Goal: Task Accomplishment & Management: Use online tool/utility

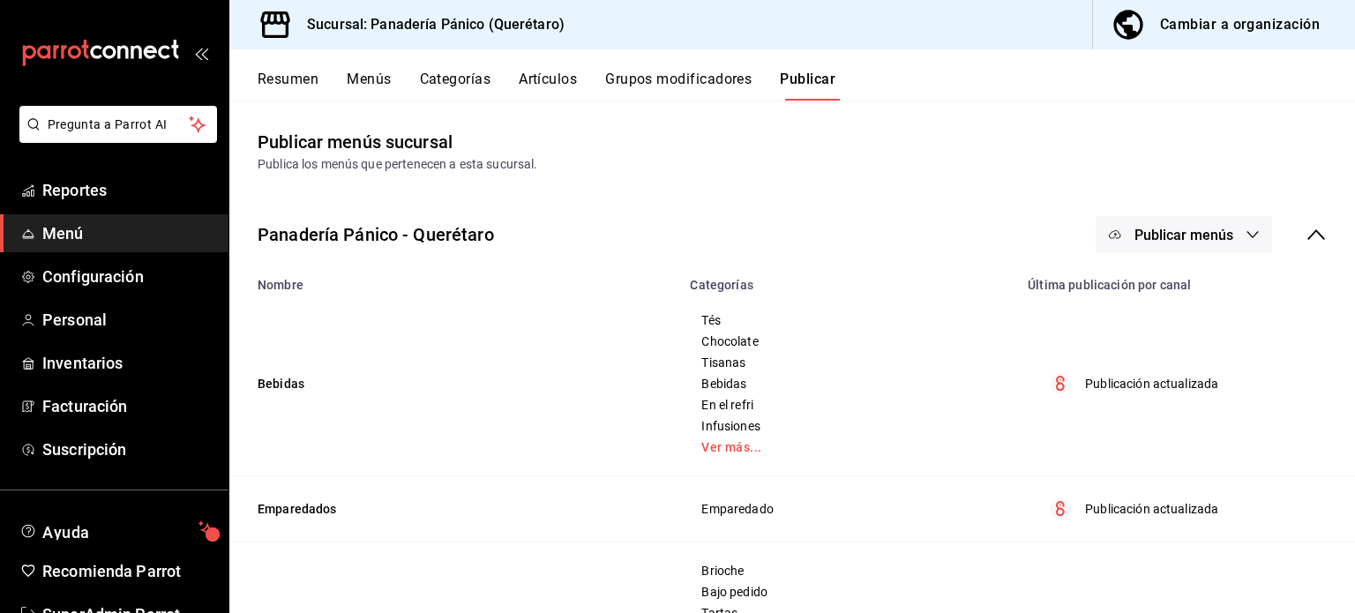
scroll to position [52, 0]
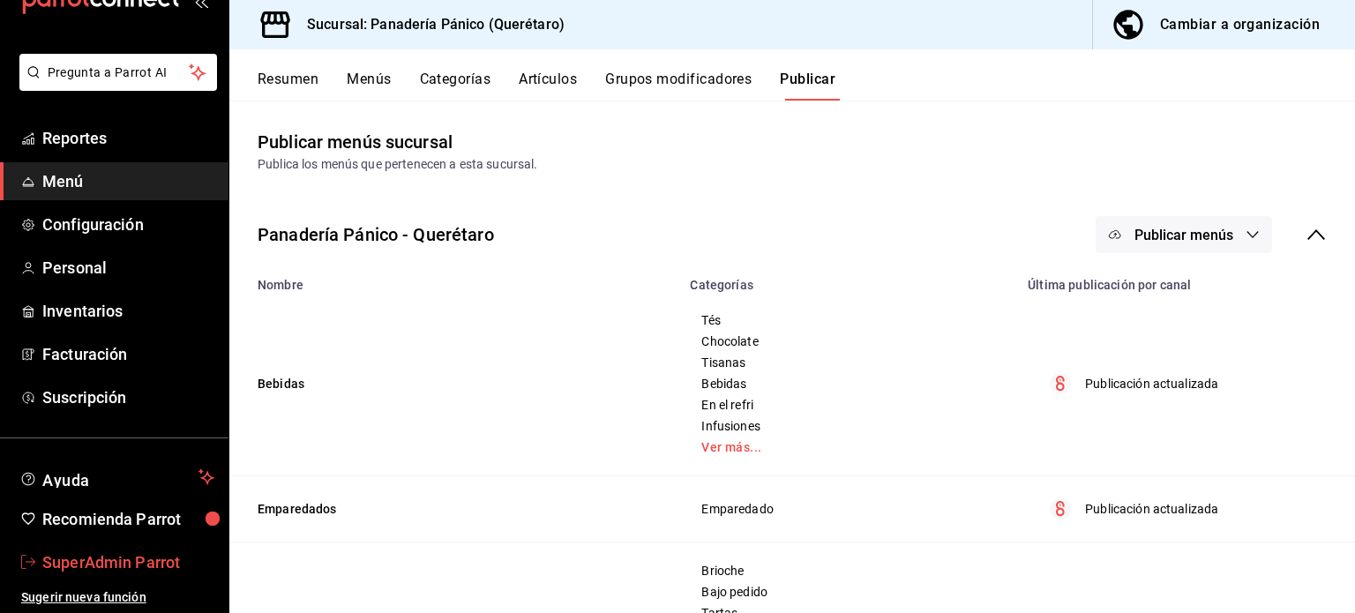
click at [112, 560] on span "SuperAdmin Parrot" at bounding box center [128, 562] width 172 height 24
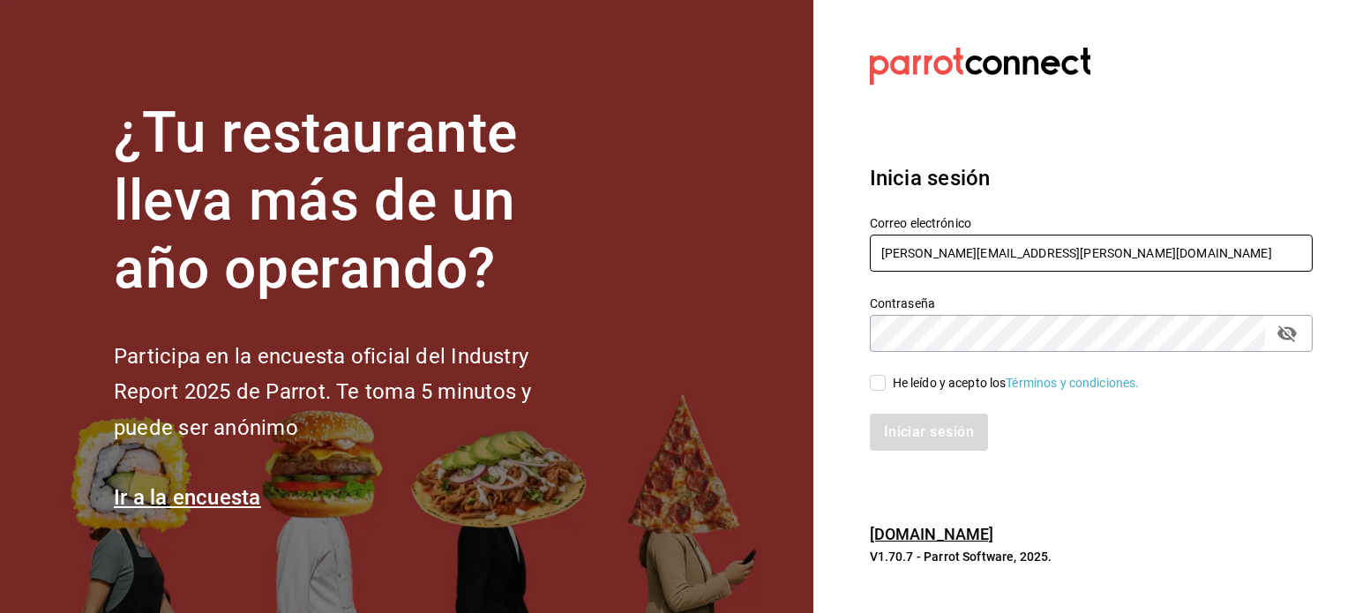
click at [956, 245] on input "[PERSON_NAME][EMAIL_ADDRESS][PERSON_NAME][DOMAIN_NAME]" at bounding box center [1091, 253] width 443 height 37
paste input "[EMAIL_ADDRESS][DOMAIN_NAME]"
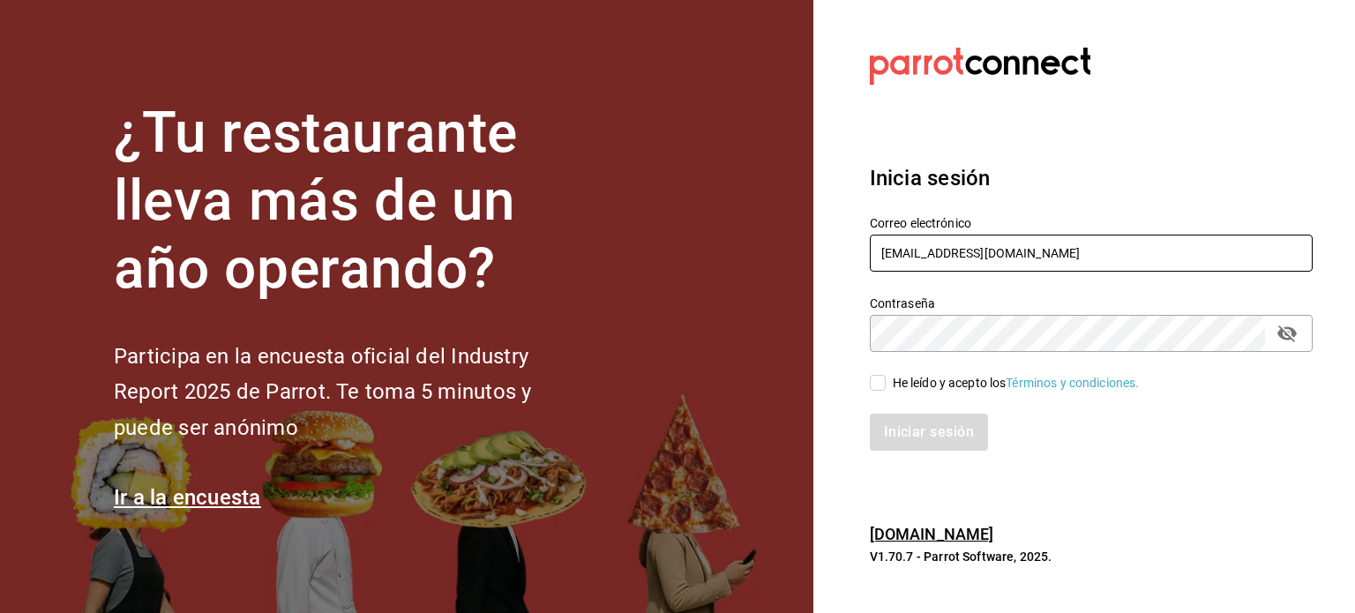
type input "[EMAIL_ADDRESS][DOMAIN_NAME]"
click at [913, 390] on div "He leído y acepto los Términos y condiciones." at bounding box center [1016, 383] width 247 height 19
click at [886, 390] on input "He leído y acepto los Términos y condiciones." at bounding box center [878, 383] width 16 height 16
checkbox input "true"
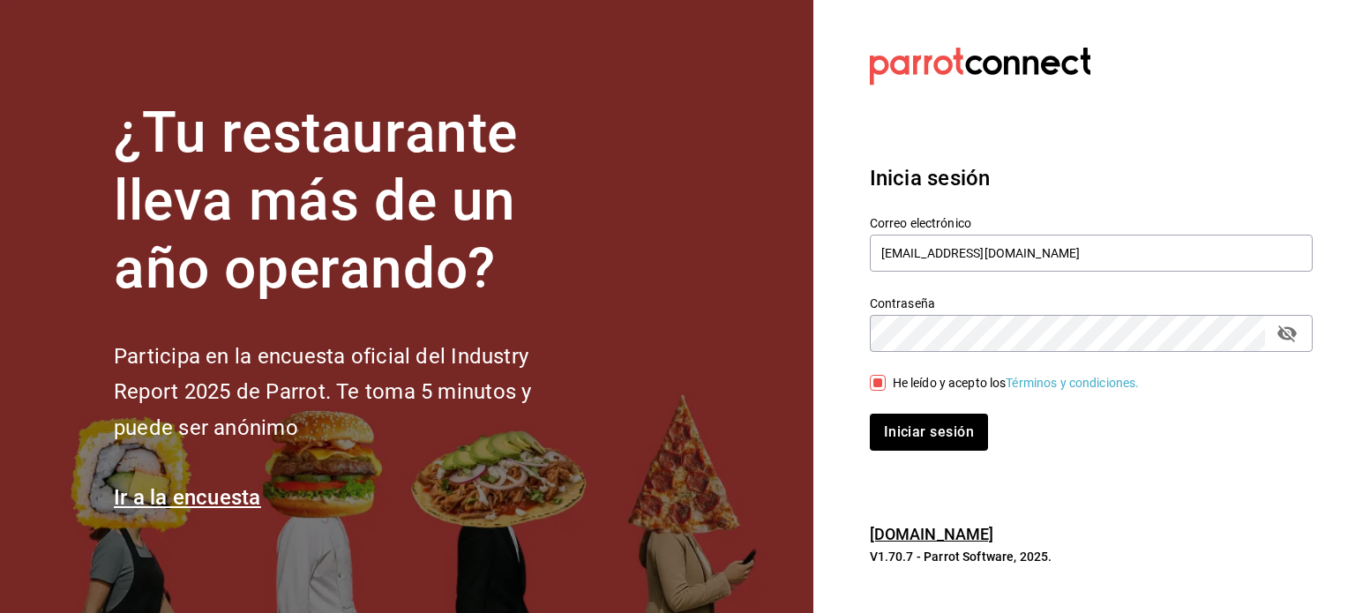
click at [919, 407] on div "Iniciar sesión" at bounding box center [1081, 422] width 464 height 58
click at [928, 439] on button "Iniciar sesión" at bounding box center [930, 432] width 120 height 37
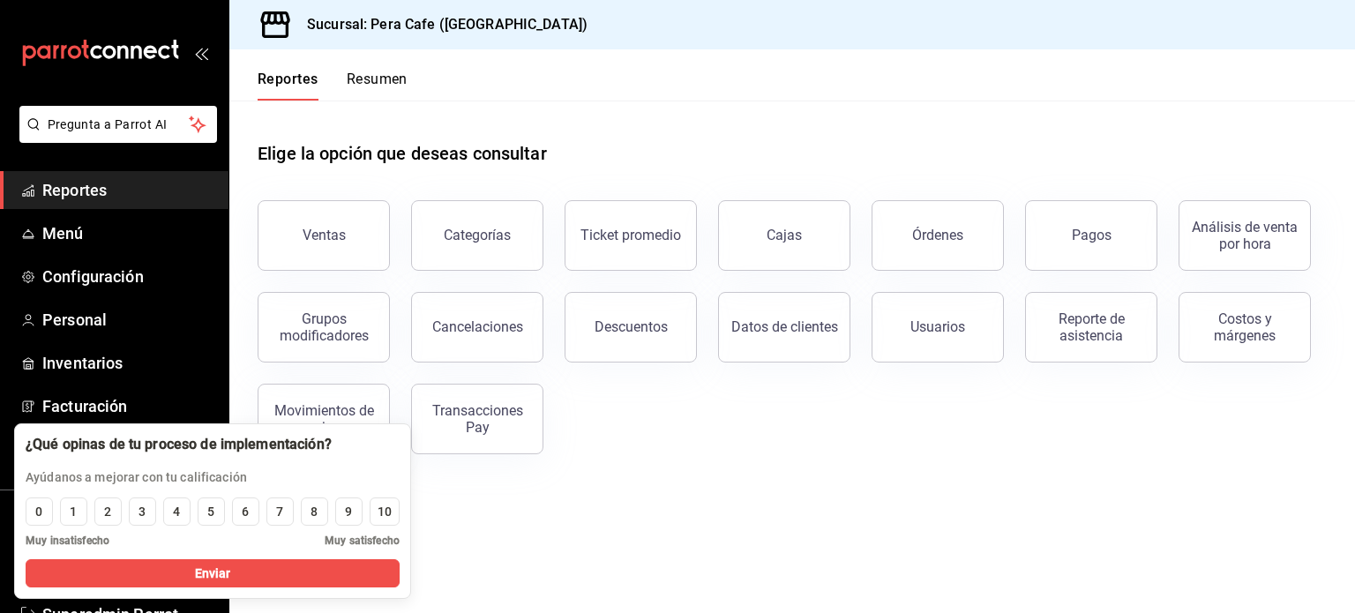
click at [565, 523] on main "Elige la opción que deseas consultar Ventas Categorías Ticket promedio Cajas Ór…" at bounding box center [792, 357] width 1126 height 513
click at [156, 574] on button "Enviar" at bounding box center [213, 573] width 374 height 28
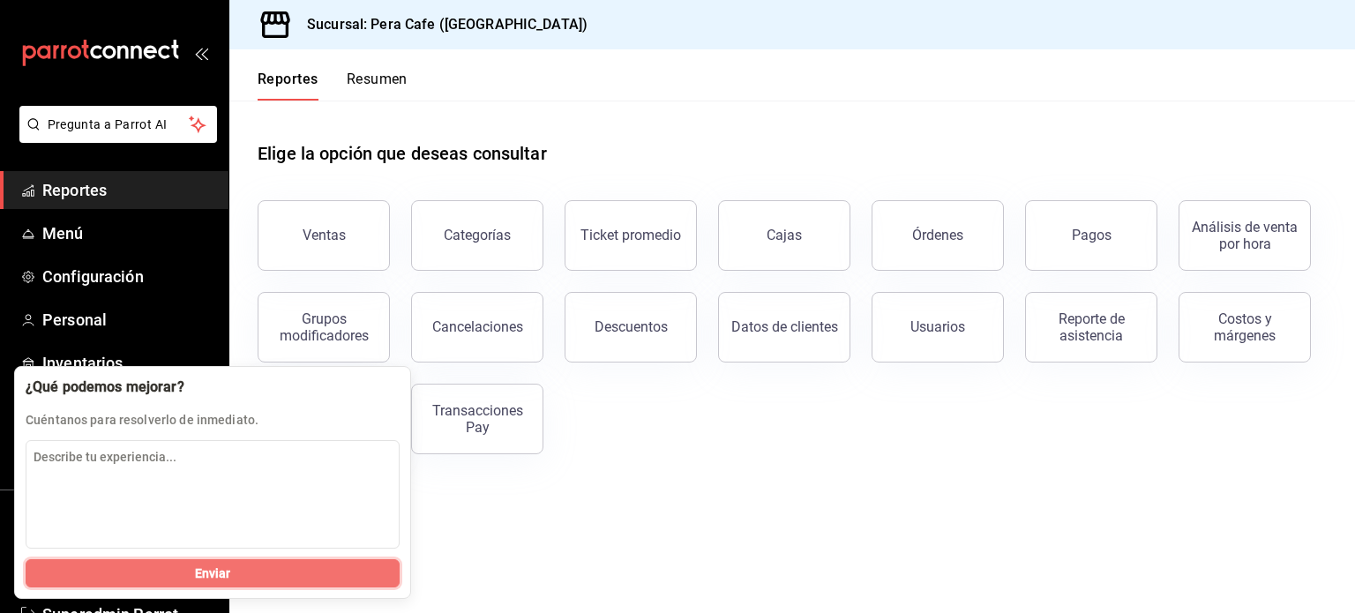
click at [189, 573] on button "Enviar" at bounding box center [213, 573] width 374 height 28
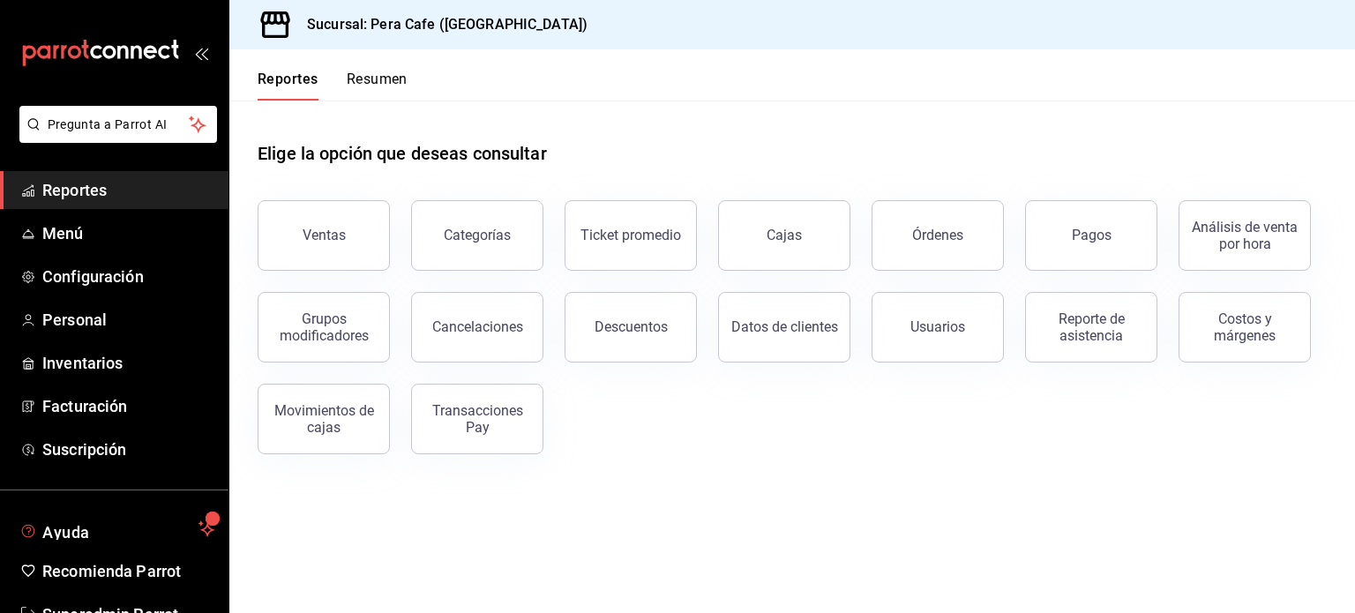
scroll to position [52, 0]
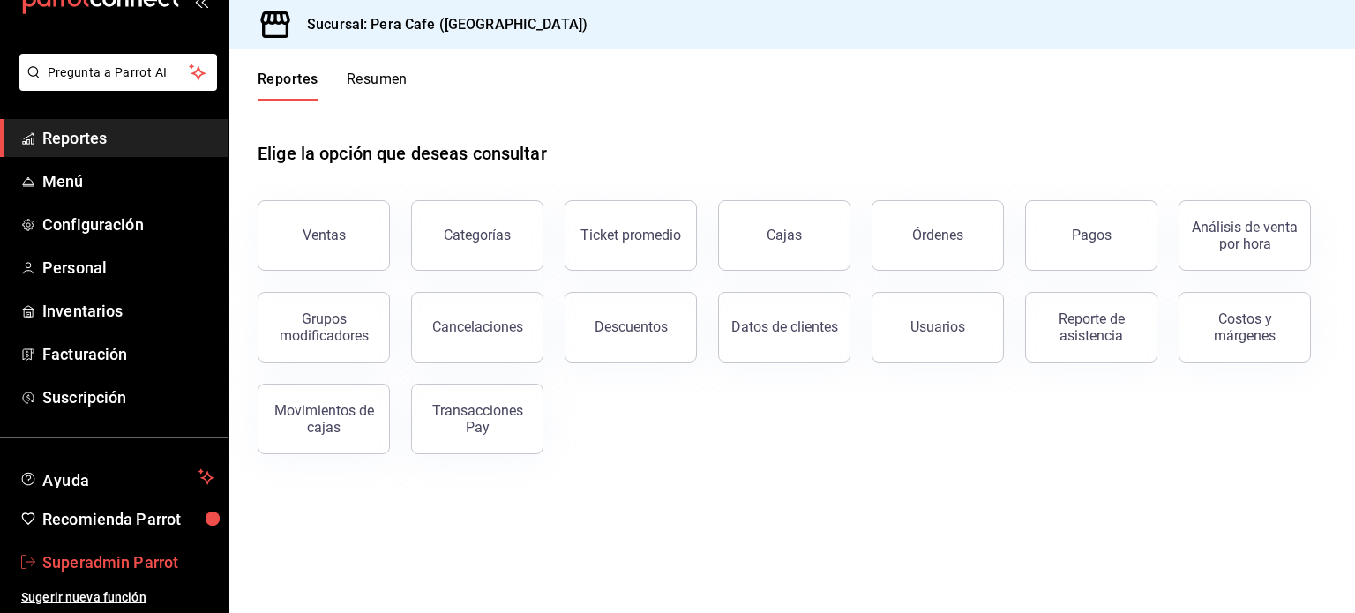
click at [109, 557] on span "Superadmin Parrot" at bounding box center [128, 562] width 172 height 24
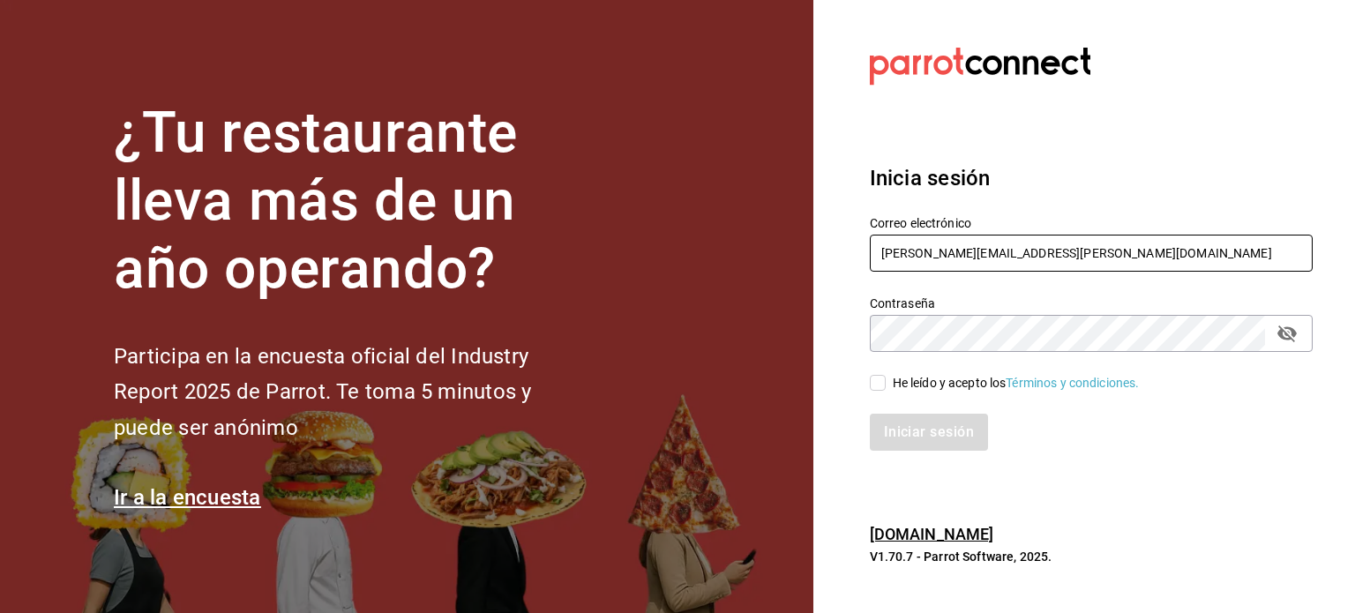
click at [1002, 238] on input "[PERSON_NAME][EMAIL_ADDRESS][PERSON_NAME][DOMAIN_NAME]" at bounding box center [1091, 253] width 443 height 37
paste input "[EMAIL_ADDRESS][DOMAIN_NAME]"
type input "[EMAIL_ADDRESS][DOMAIN_NAME]"
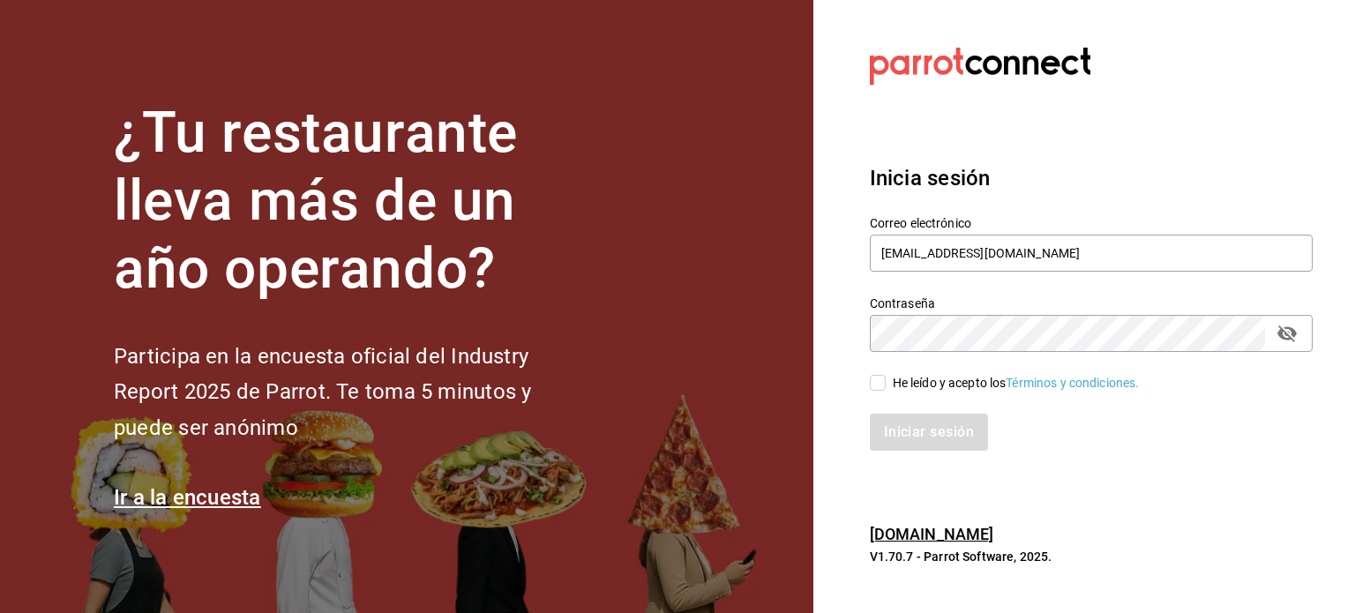
click at [911, 377] on div "He leído y acepto los Términos y condiciones." at bounding box center [1016, 383] width 247 height 19
click at [886, 377] on input "He leído y acepto los Términos y condiciones." at bounding box center [878, 383] width 16 height 16
checkbox input "true"
click at [924, 424] on button "Iniciar sesión" at bounding box center [930, 432] width 120 height 37
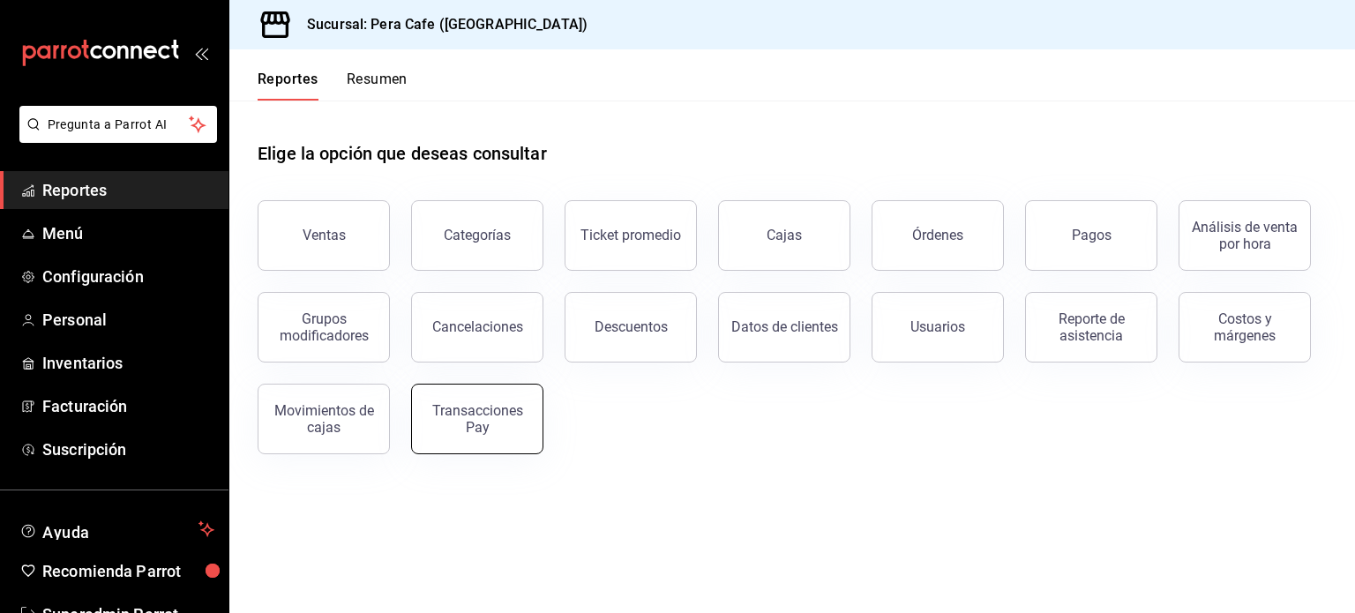
click at [438, 400] on button "Transacciones Pay" at bounding box center [477, 419] width 132 height 71
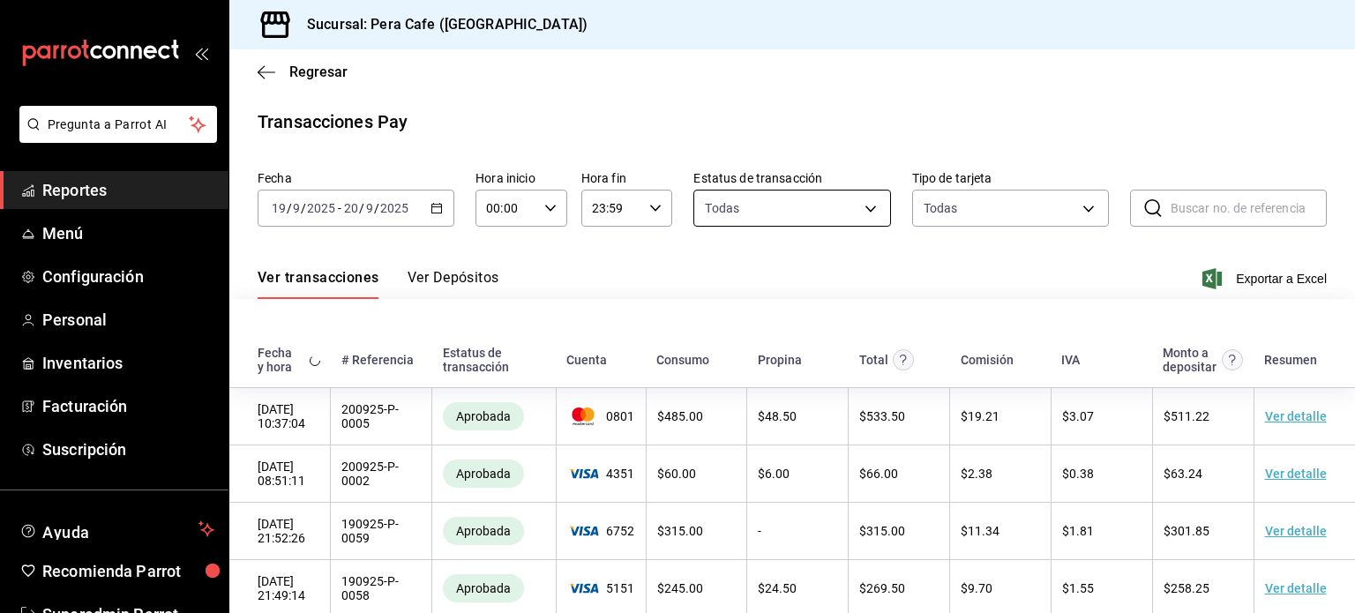
scroll to position [380, 0]
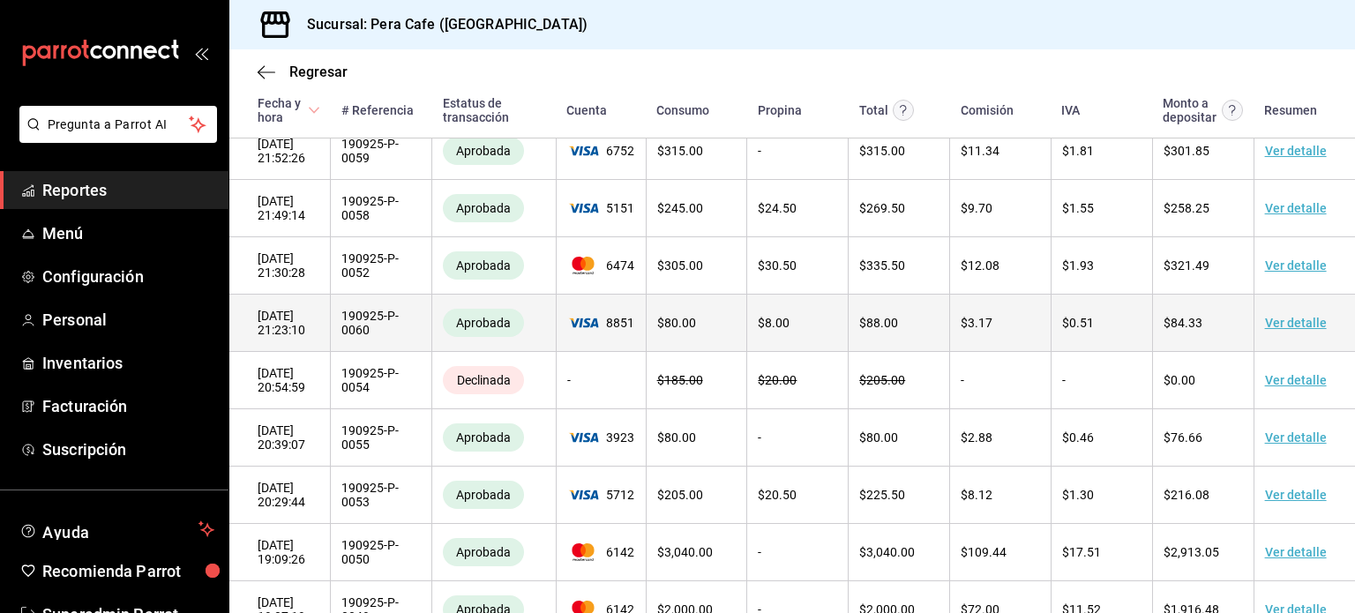
click at [1288, 330] on link "Ver detalle" at bounding box center [1296, 323] width 62 height 14
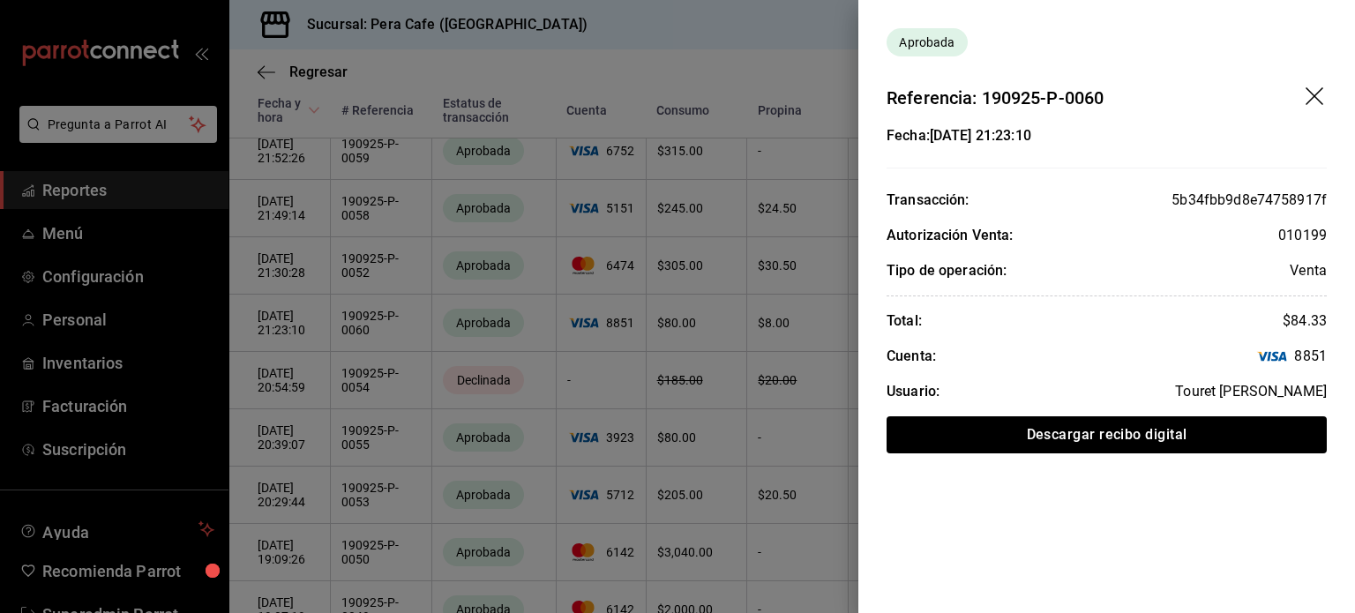
click at [1315, 94] on icon "drag" at bounding box center [1316, 97] width 21 height 21
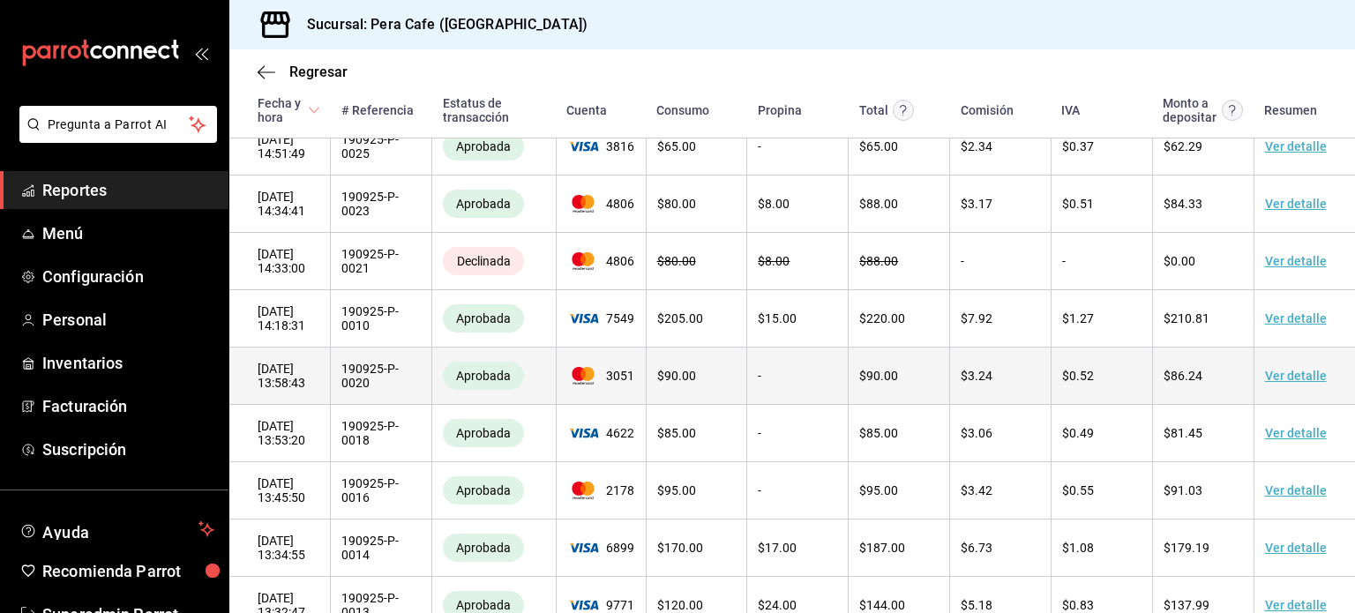
scroll to position [1597, 0]
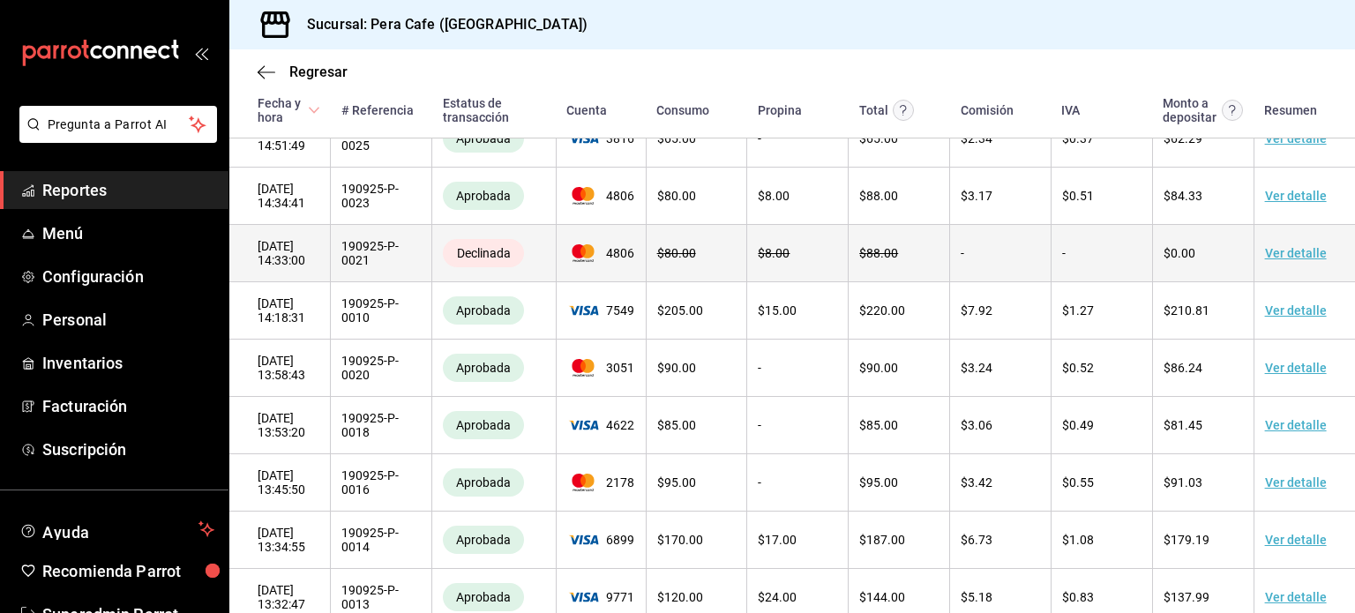
click at [1286, 260] on link "Ver detalle" at bounding box center [1296, 253] width 62 height 14
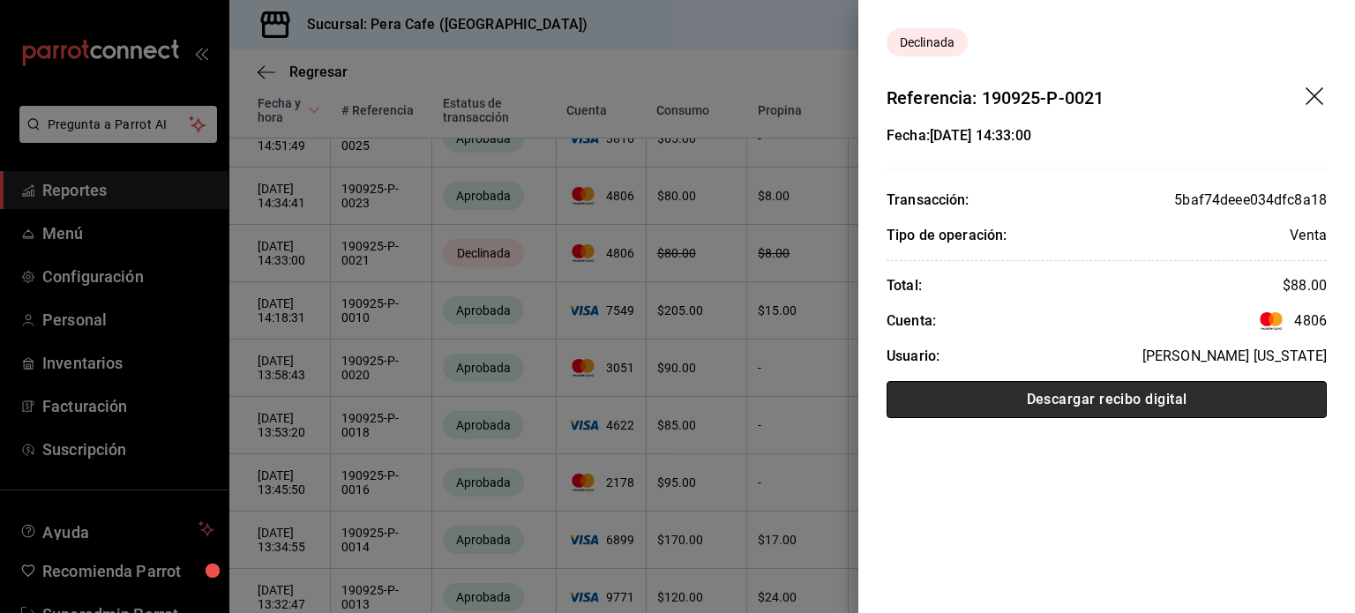
click at [1089, 386] on button "Descargar recibo digital" at bounding box center [1107, 399] width 440 height 37
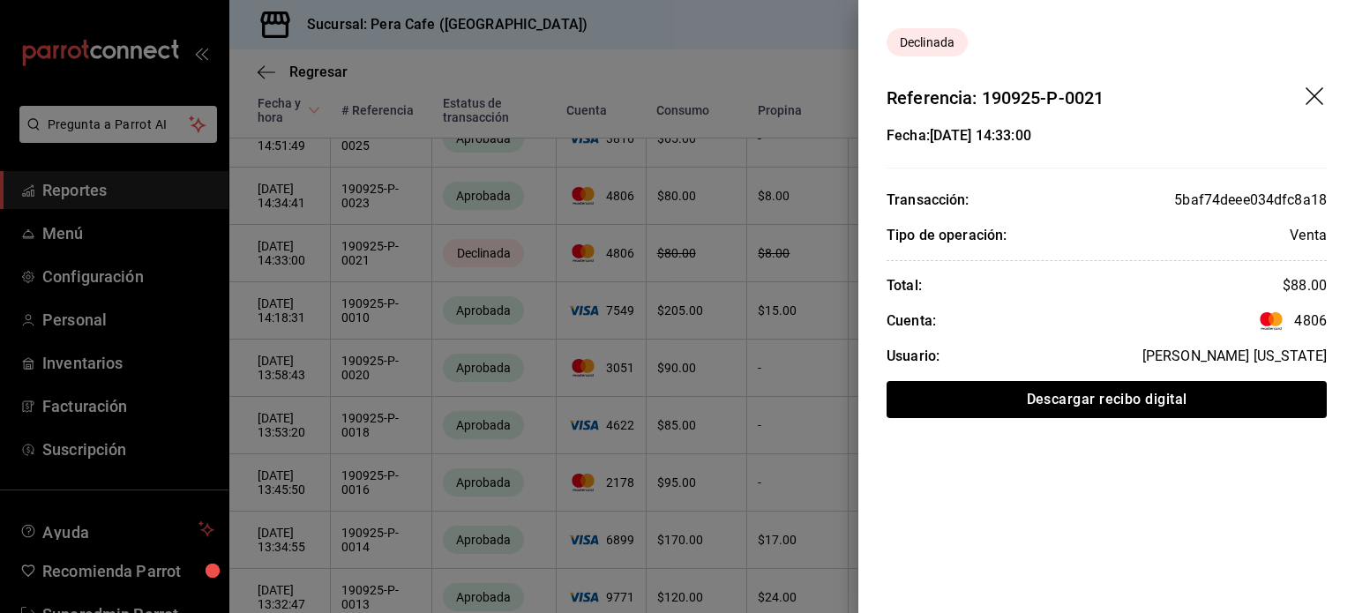
click at [1317, 94] on icon "drag" at bounding box center [1316, 97] width 21 height 21
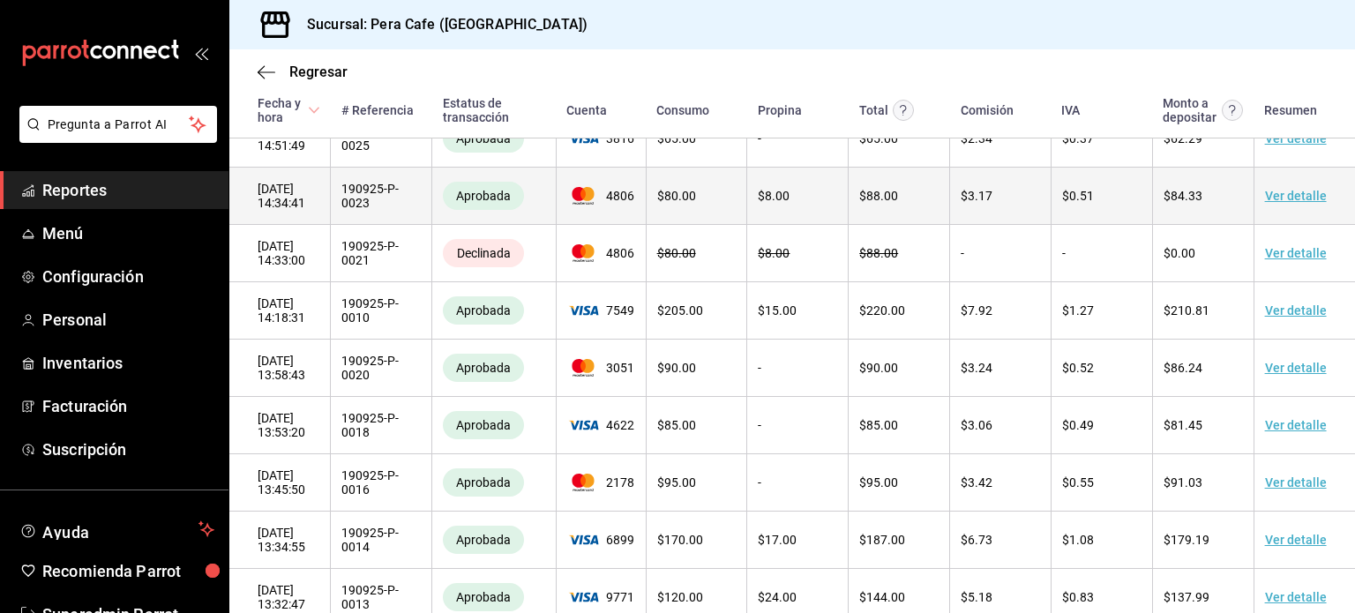
click at [1279, 215] on td "Ver detalle" at bounding box center [1304, 196] width 101 height 57
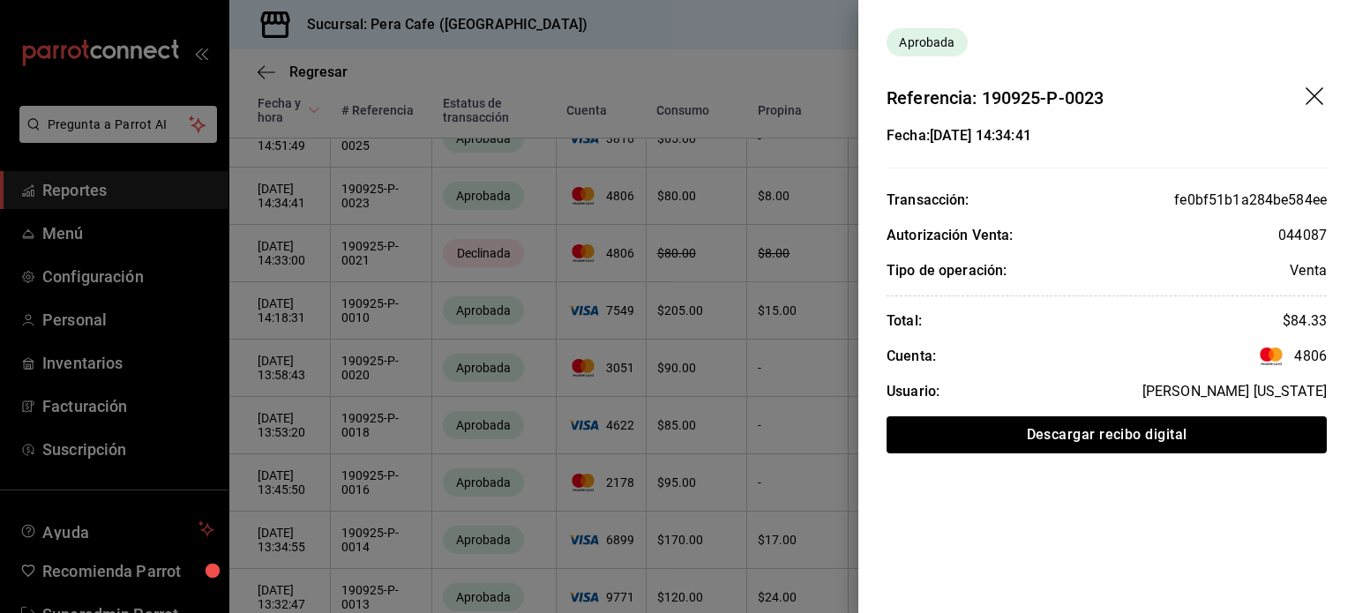
click at [1323, 89] on icon "drag" at bounding box center [1316, 97] width 21 height 21
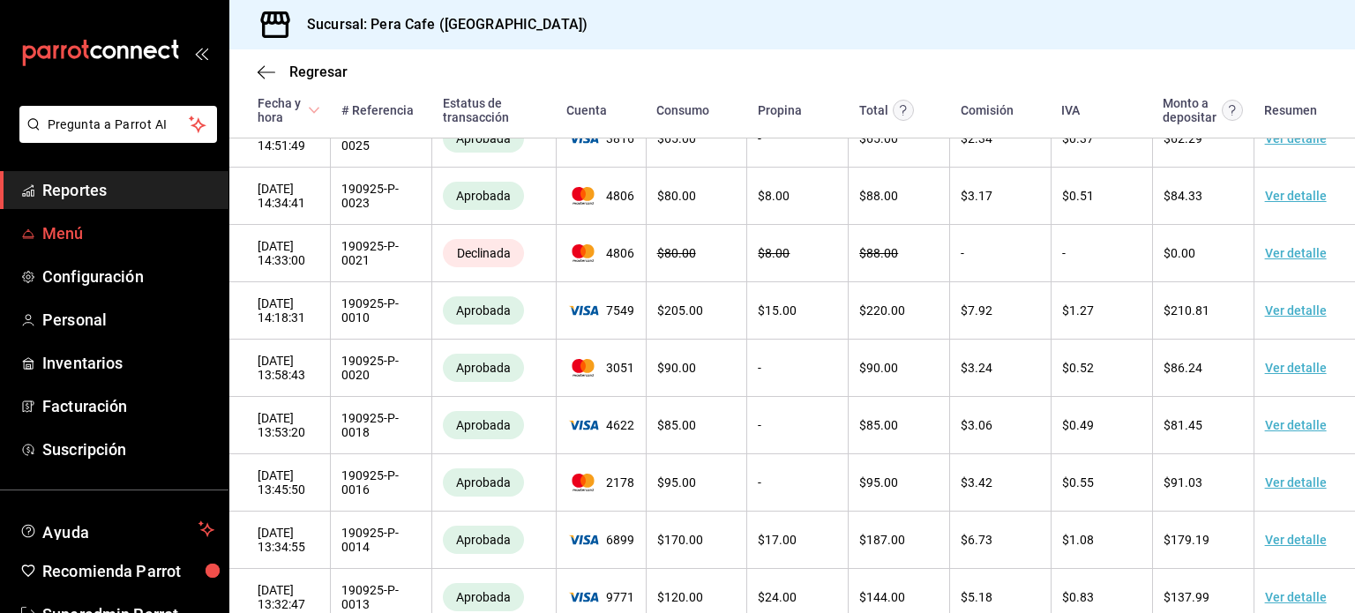
click at [81, 232] on span "Menú" at bounding box center [128, 233] width 172 height 24
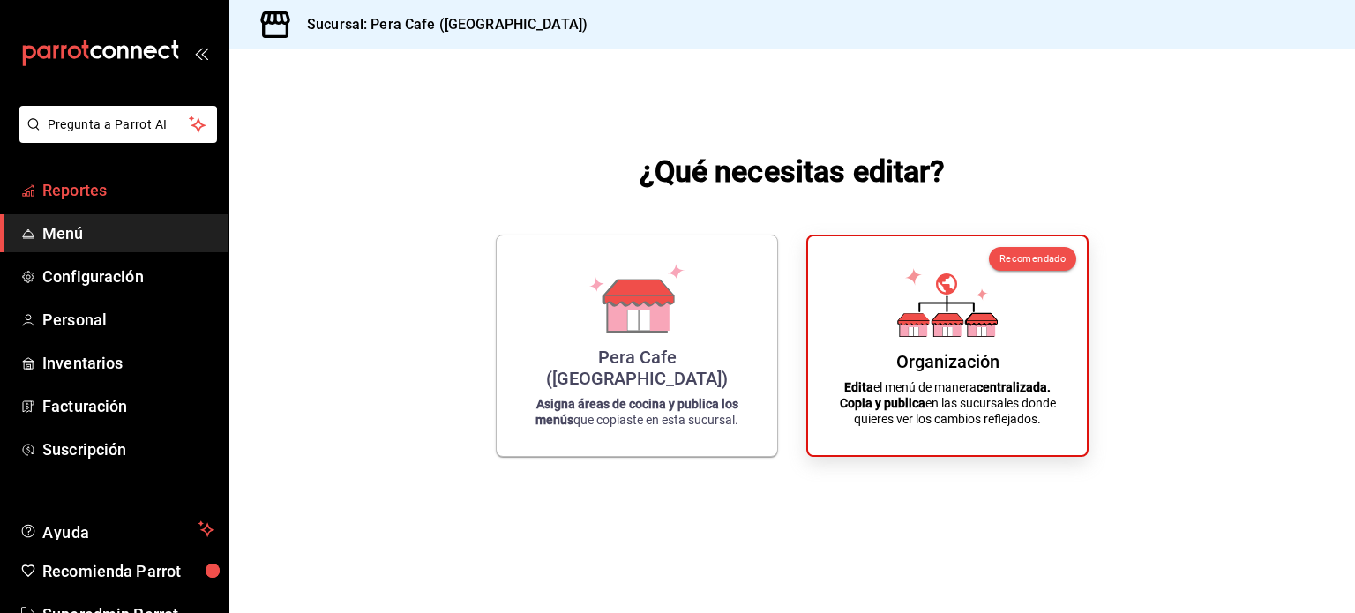
click at [84, 193] on span "Reportes" at bounding box center [128, 190] width 172 height 24
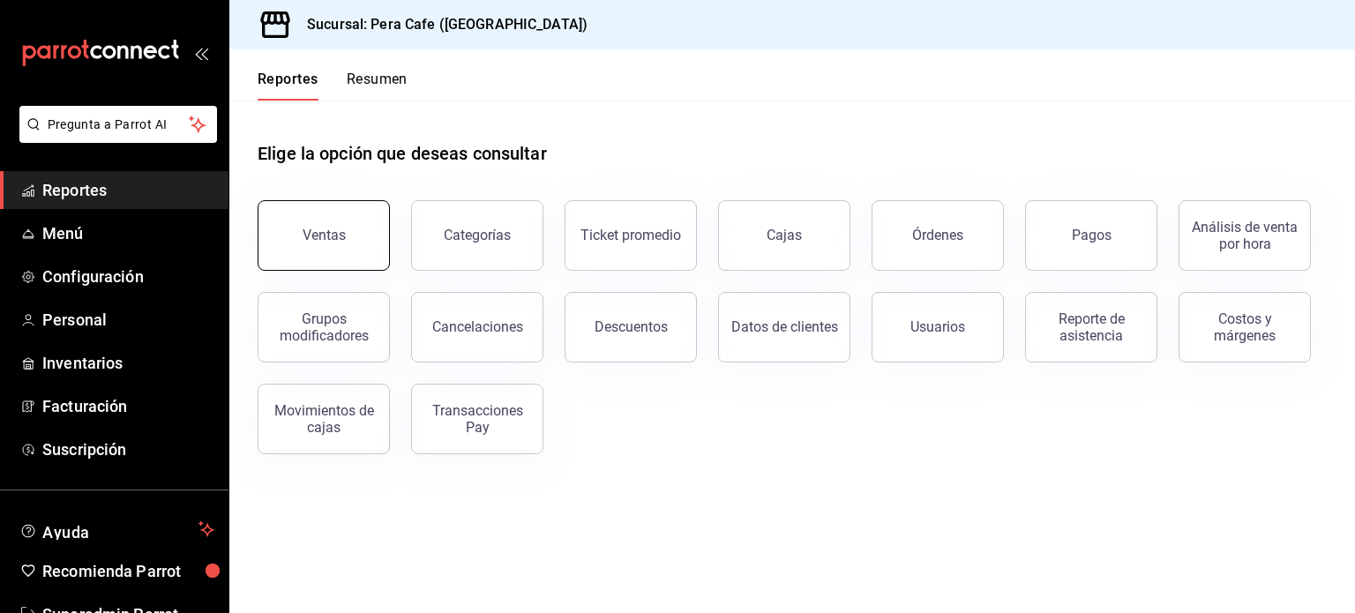
click at [374, 247] on button "Ventas" at bounding box center [324, 235] width 132 height 71
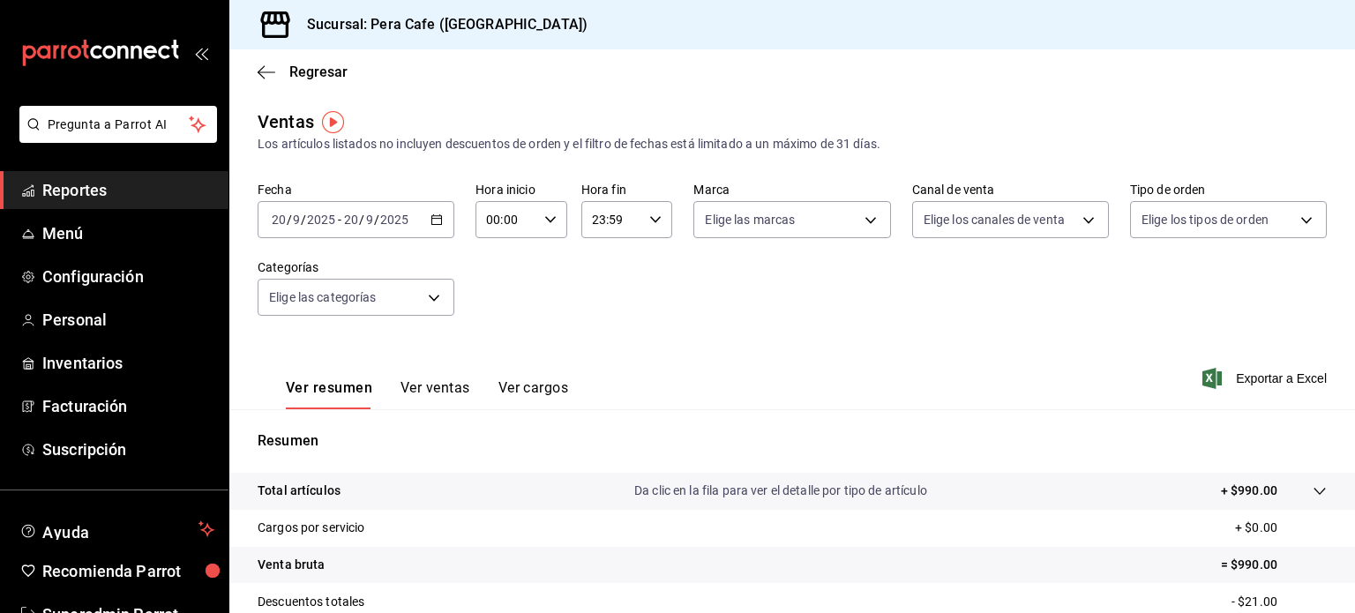
click at [414, 216] on div "2025-09-20 20 / 9 / 2025 - 2025-09-20 20 / 9 / 2025" at bounding box center [356, 219] width 197 height 37
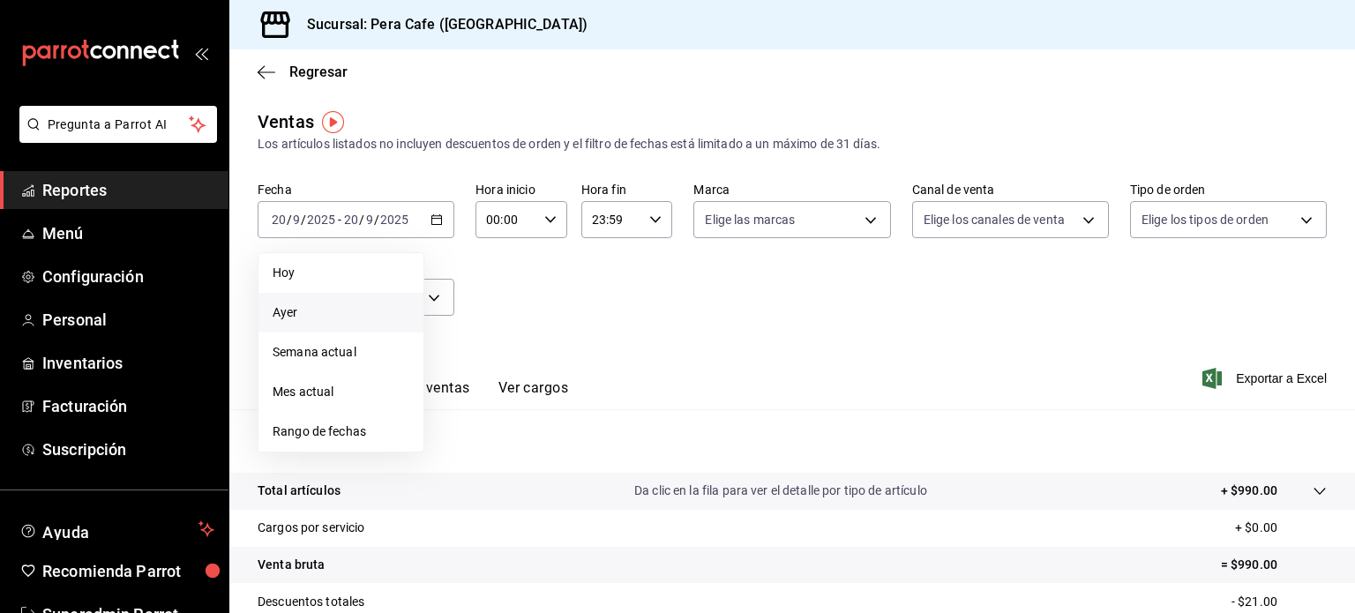
click at [328, 296] on li "Ayer" at bounding box center [340, 313] width 165 height 40
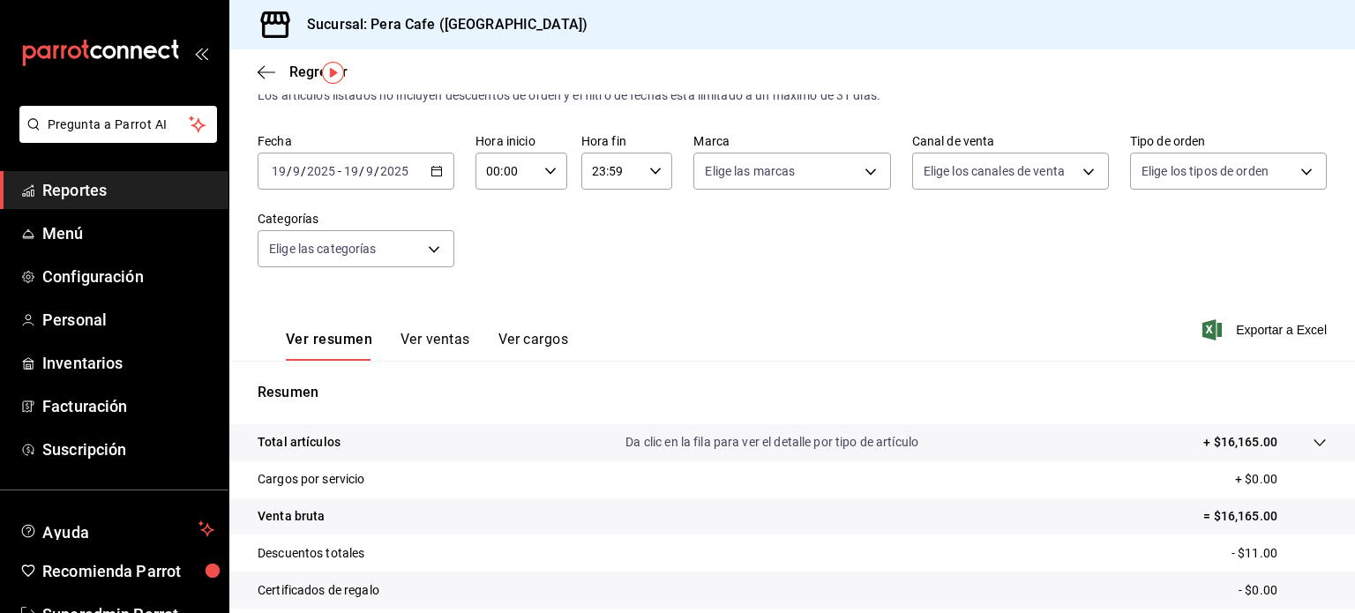
scroll to position [49, 0]
drag, startPoint x: 440, startPoint y: 320, endPoint x: 438, endPoint y: 338, distance: 17.8
click at [438, 338] on div "Ver resumen Ver ventas Ver cargos" at bounding box center [413, 334] width 311 height 51
click at [438, 338] on button "Ver ventas" at bounding box center [435, 345] width 70 height 30
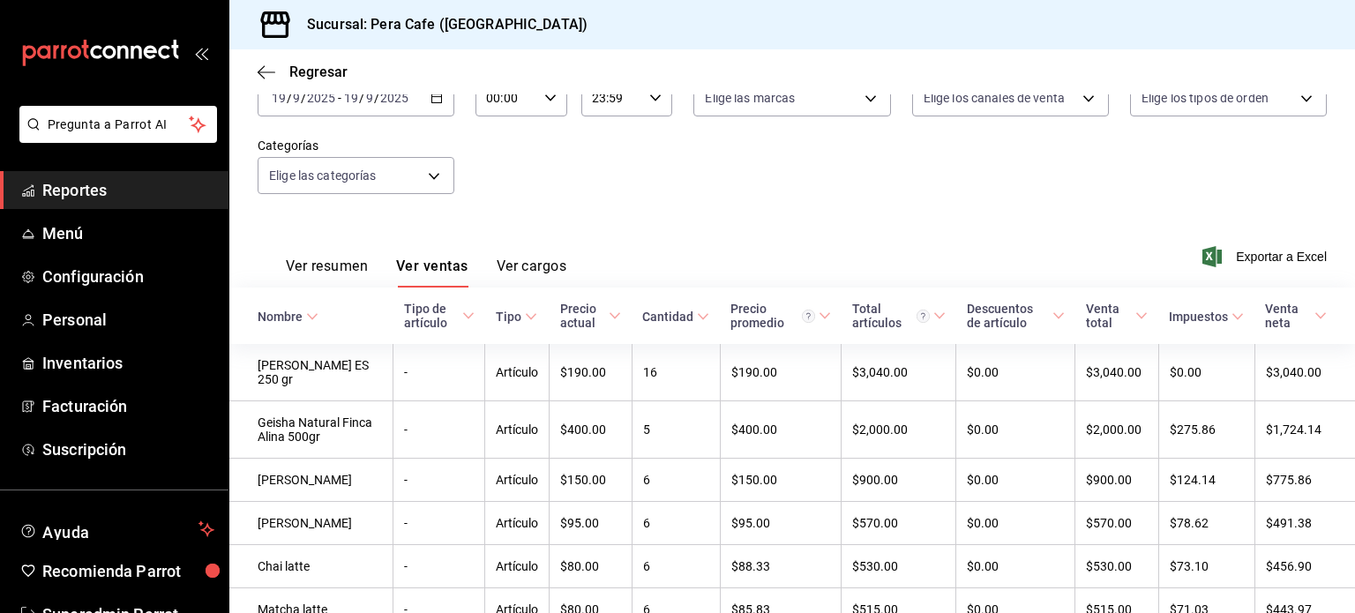
scroll to position [123, 0]
click at [259, 68] on div "Regresar" at bounding box center [792, 71] width 1126 height 45
click at [259, 68] on icon "button" at bounding box center [267, 72] width 18 height 16
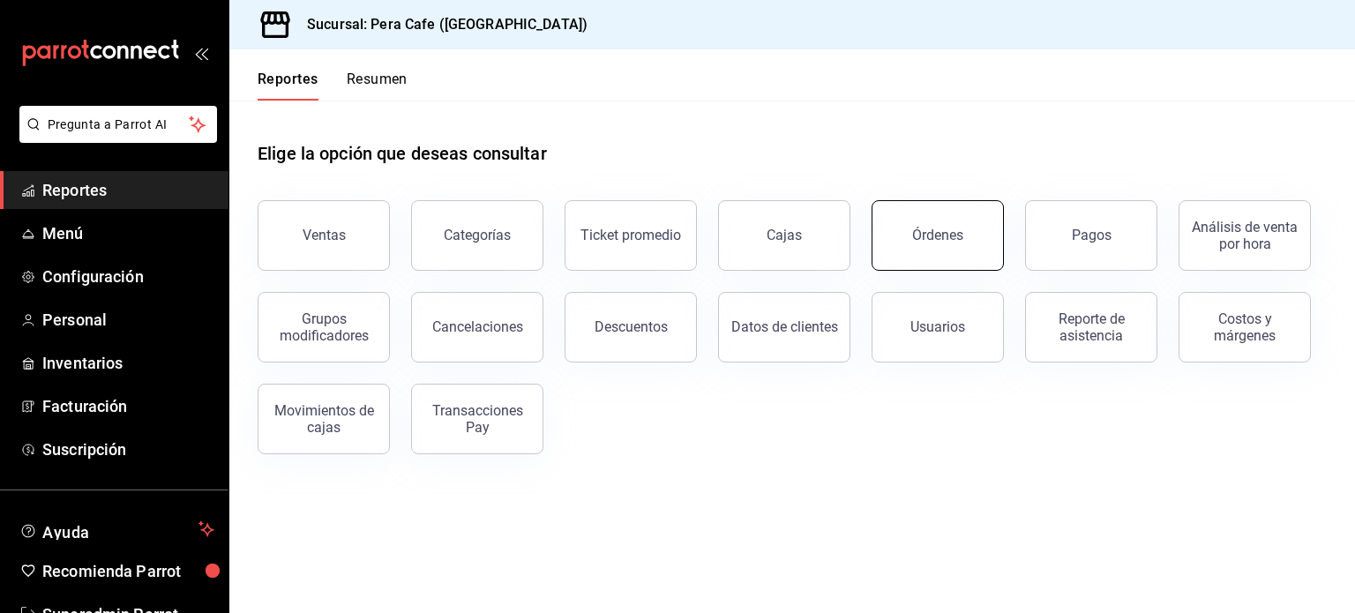
click at [924, 236] on div "Órdenes" at bounding box center [937, 235] width 51 height 17
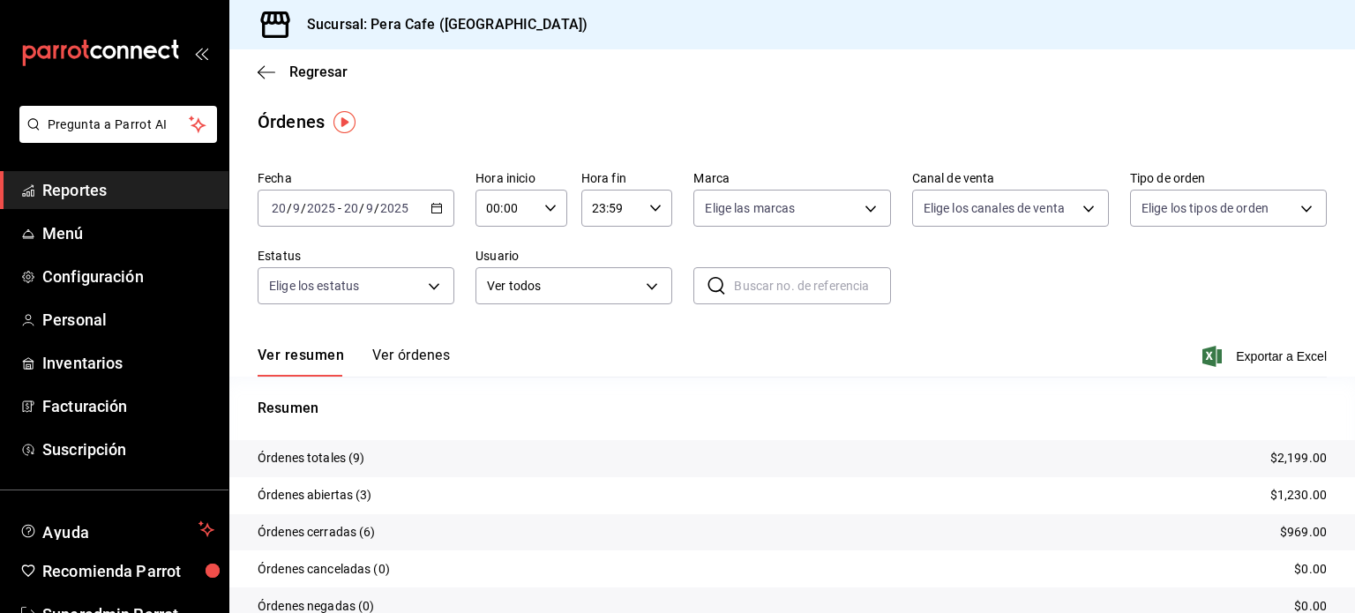
click at [388, 352] on button "Ver órdenes" at bounding box center [411, 362] width 78 height 30
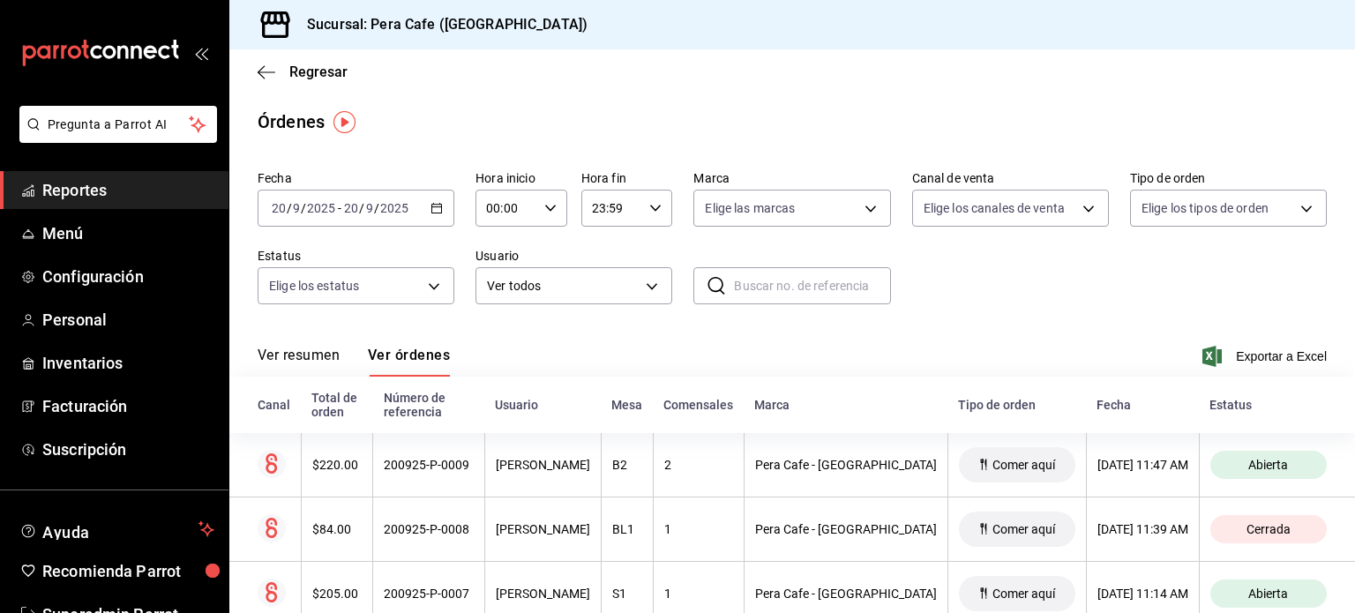
click at [415, 197] on div "2025-09-20 20 / 9 / 2025 - 2025-09-20 20 / 9 / 2025" at bounding box center [356, 208] width 197 height 37
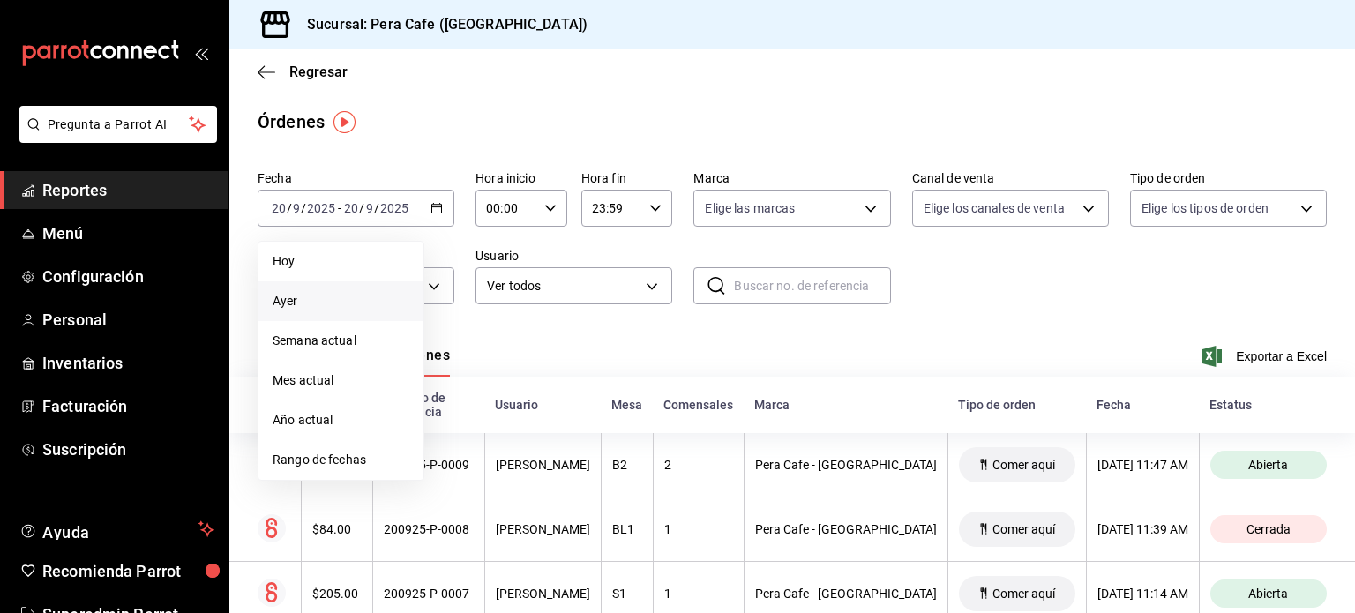
click at [307, 300] on span "Ayer" at bounding box center [341, 301] width 137 height 19
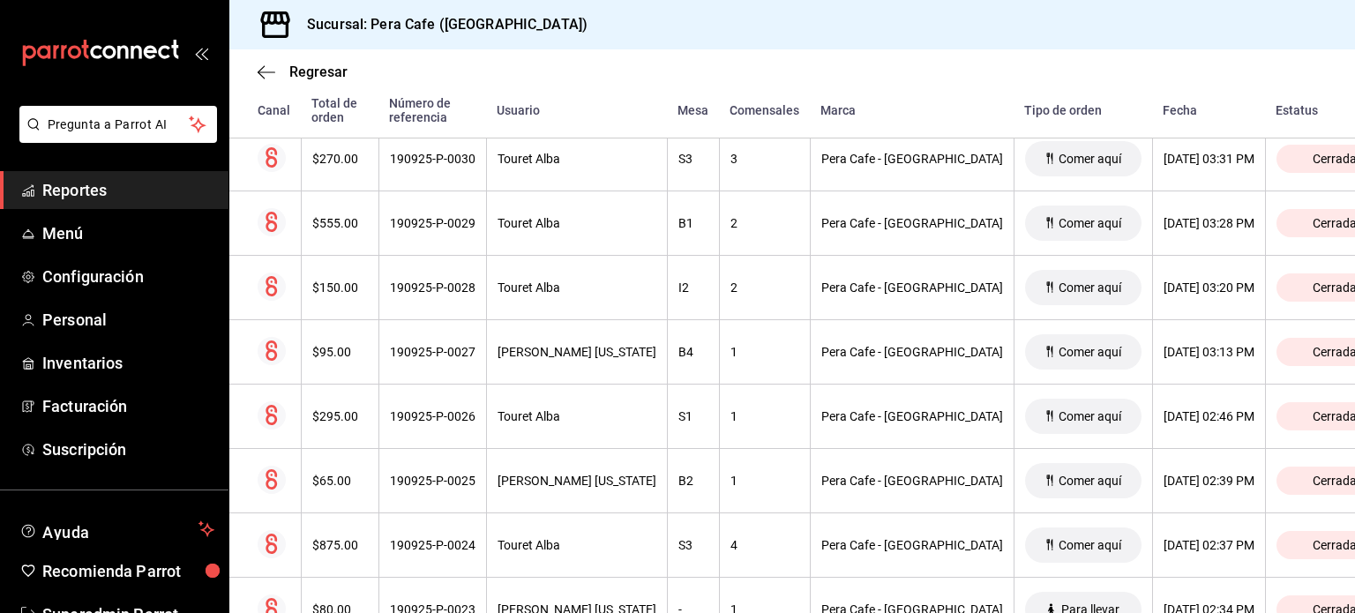
scroll to position [2272, 0]
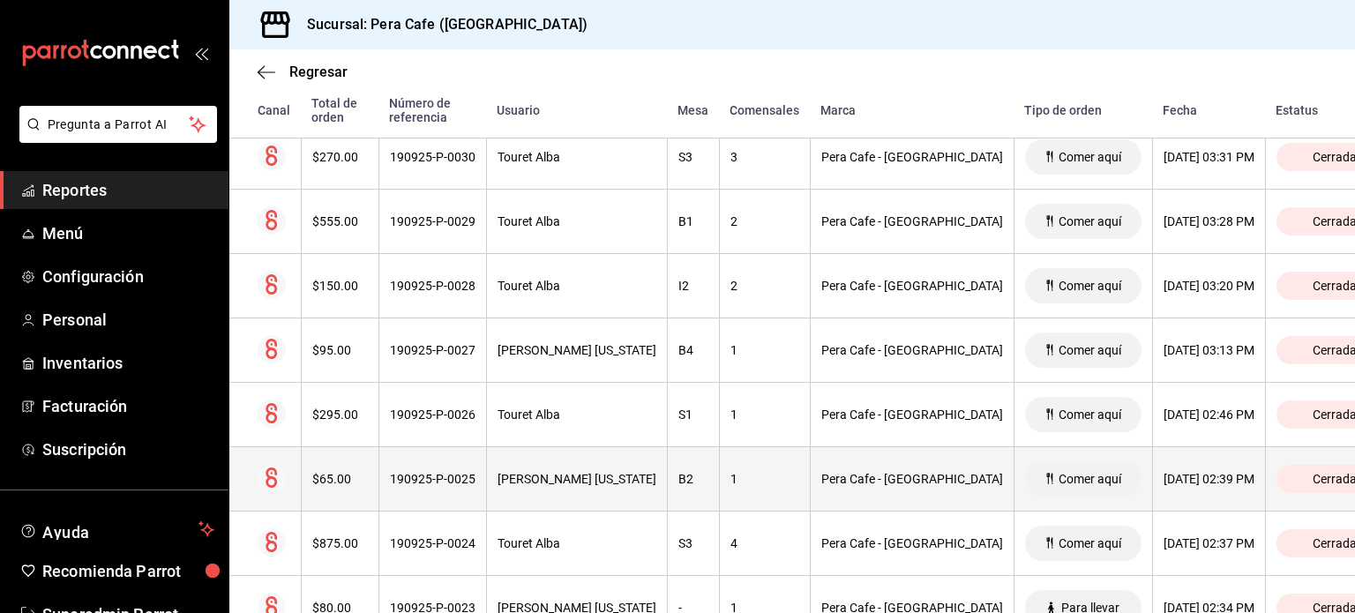
click at [610, 472] on div "Heidi Colorado" at bounding box center [577, 479] width 159 height 14
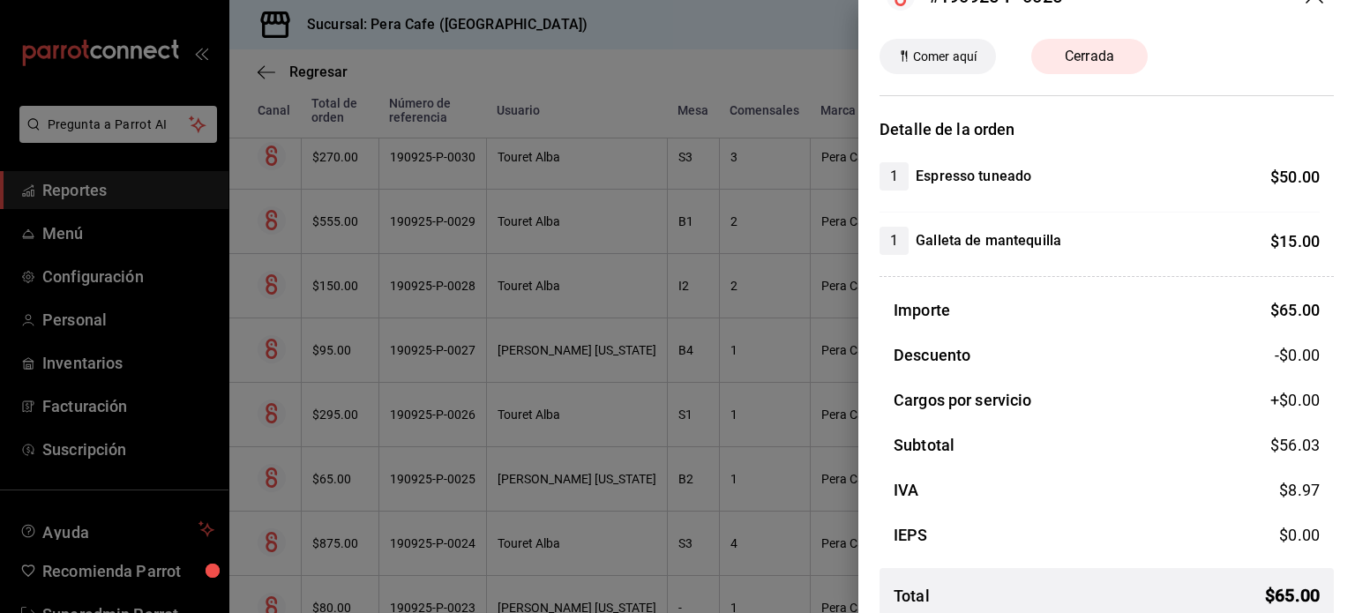
scroll to position [0, 0]
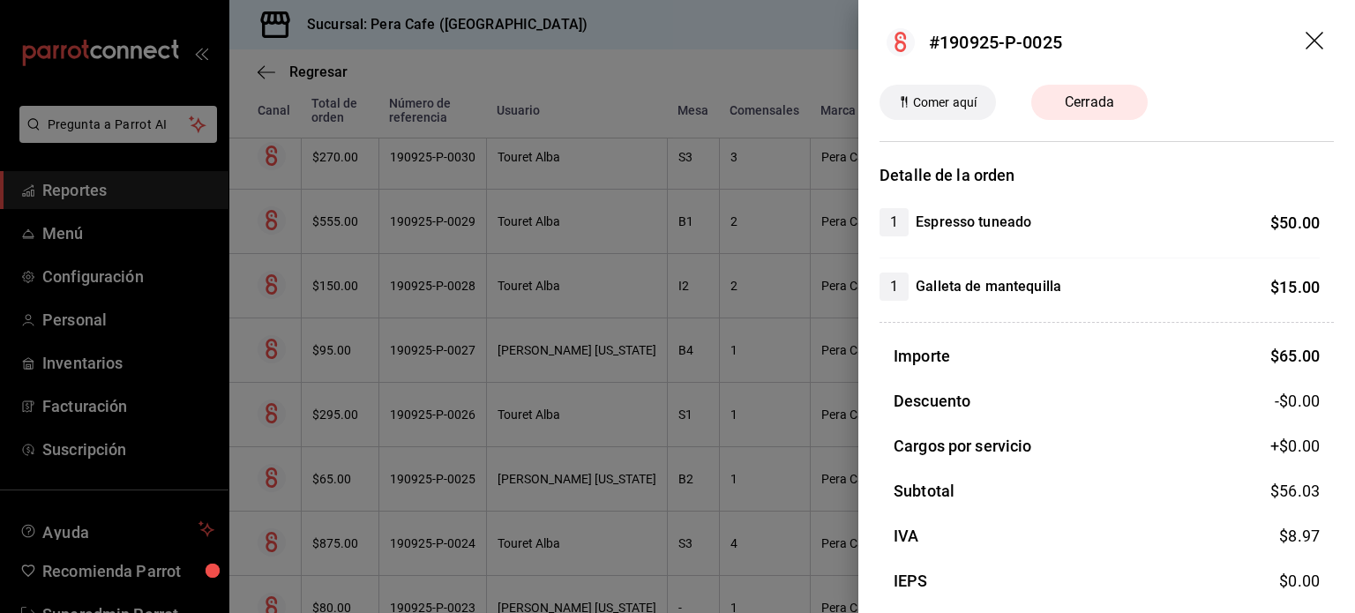
click at [1163, 67] on header "#190925-P-0025" at bounding box center [1106, 42] width 497 height 85
click at [1306, 41] on icon "drag" at bounding box center [1316, 42] width 21 height 21
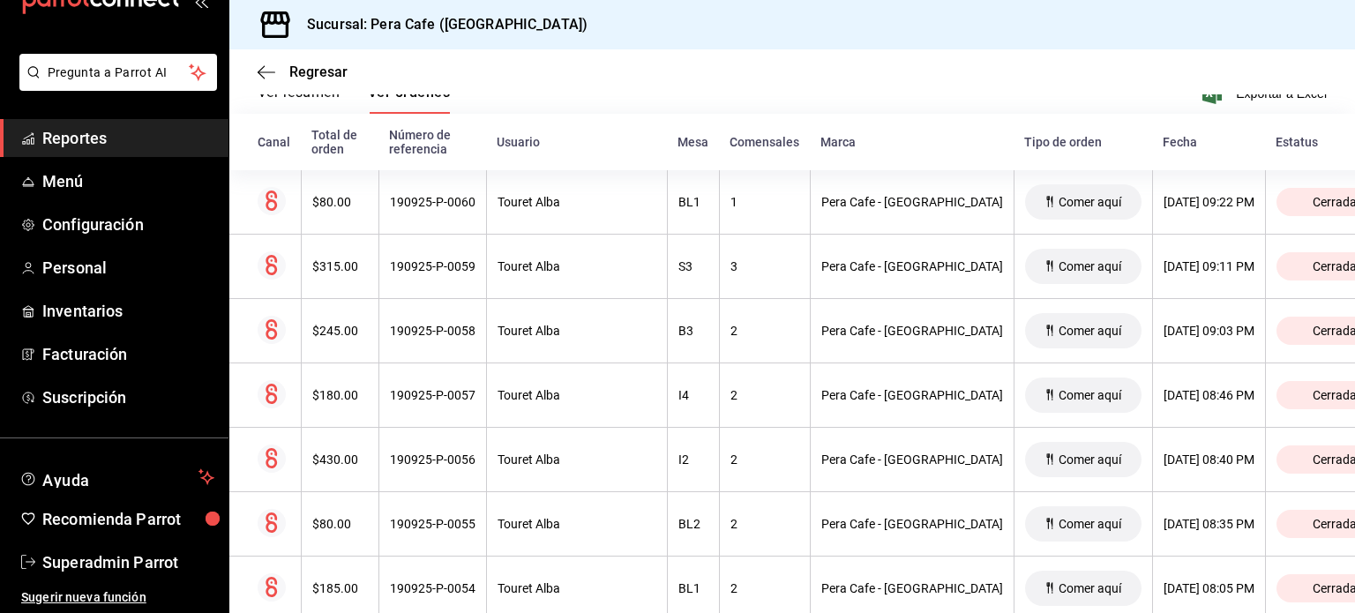
scroll to position [260, 0]
